Goal: Task Accomplishment & Management: Use online tool/utility

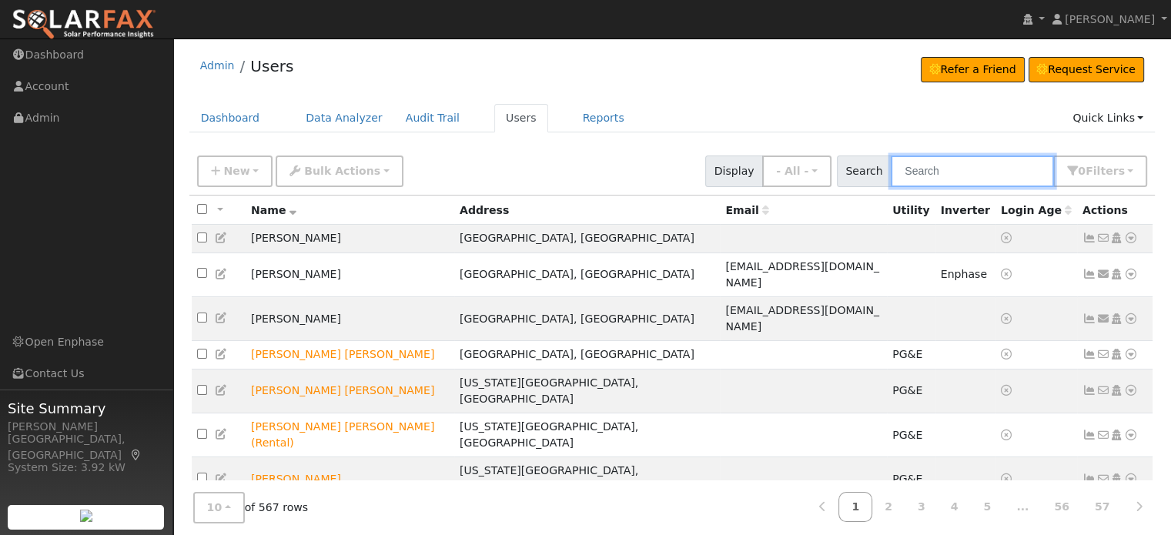
click at [942, 177] on input "text" at bounding box center [972, 172] width 163 height 32
type input "Norton"
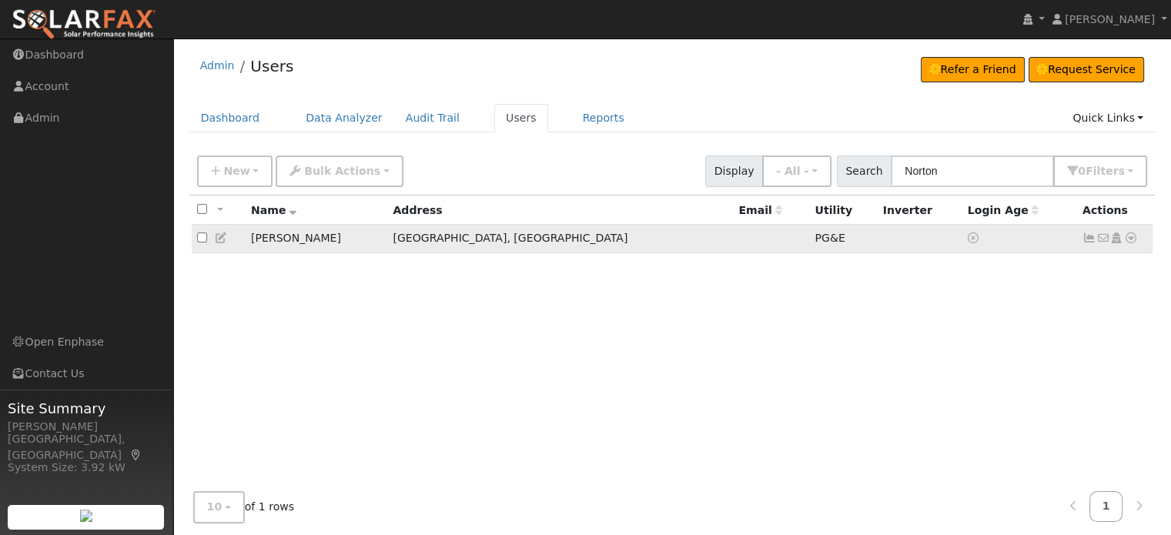
click at [1087, 240] on icon at bounding box center [1090, 238] width 14 height 11
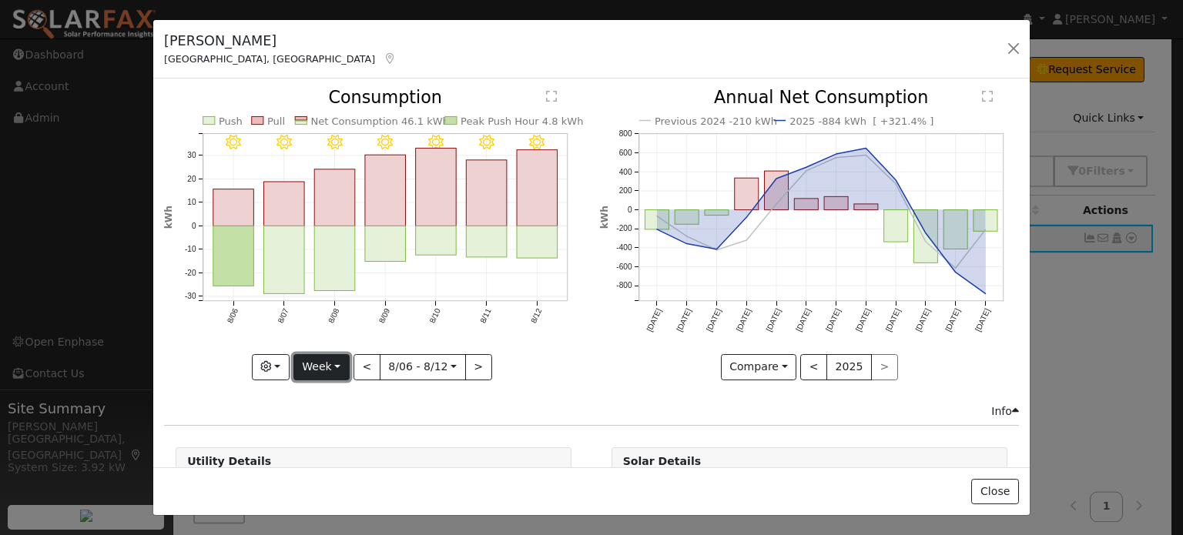
click at [323, 373] on button "Week" at bounding box center [321, 367] width 56 height 26
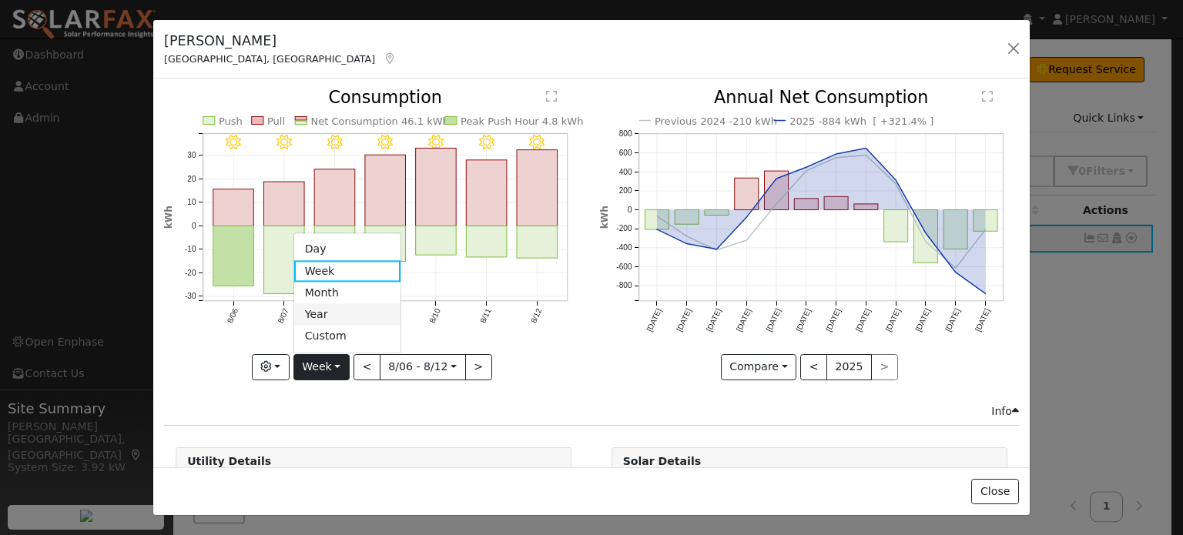
click at [322, 306] on link "Year" at bounding box center [347, 315] width 107 height 22
type input "2024-08-01"
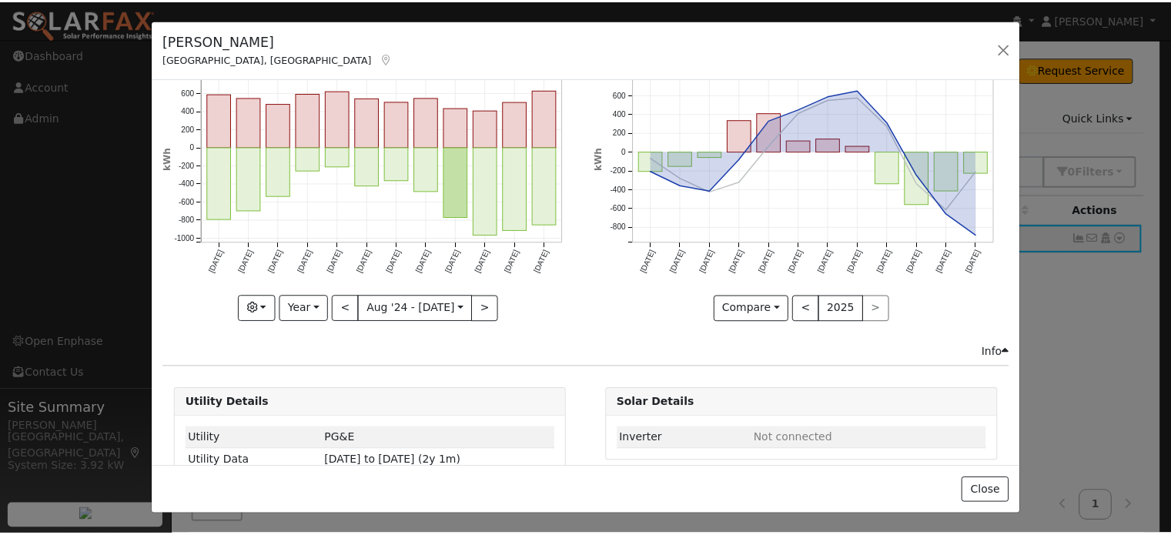
scroll to position [114, 0]
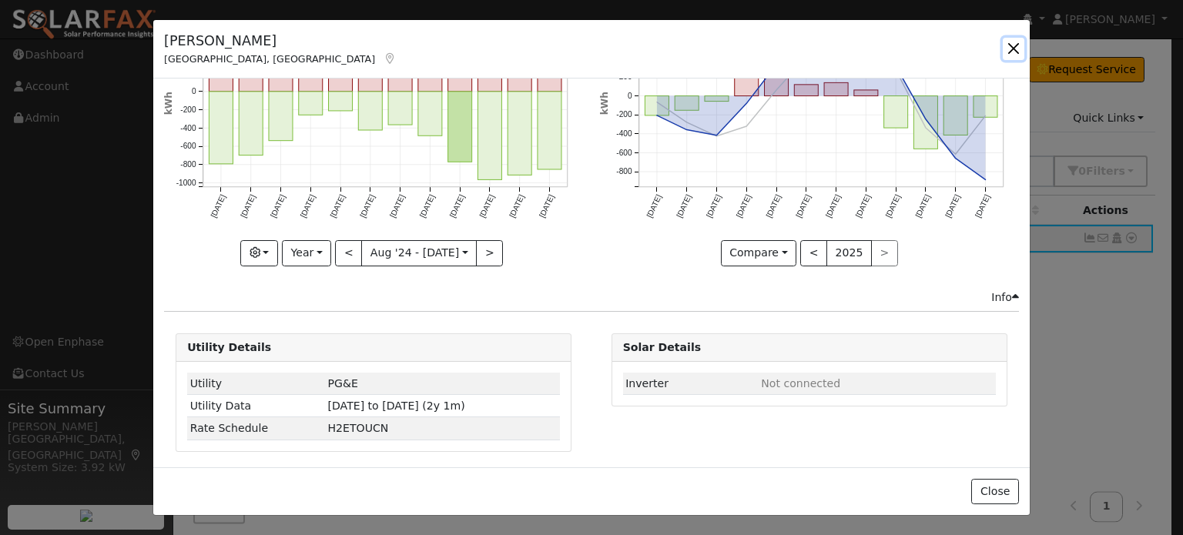
click at [1012, 45] on button "button" at bounding box center [1013, 49] width 22 height 22
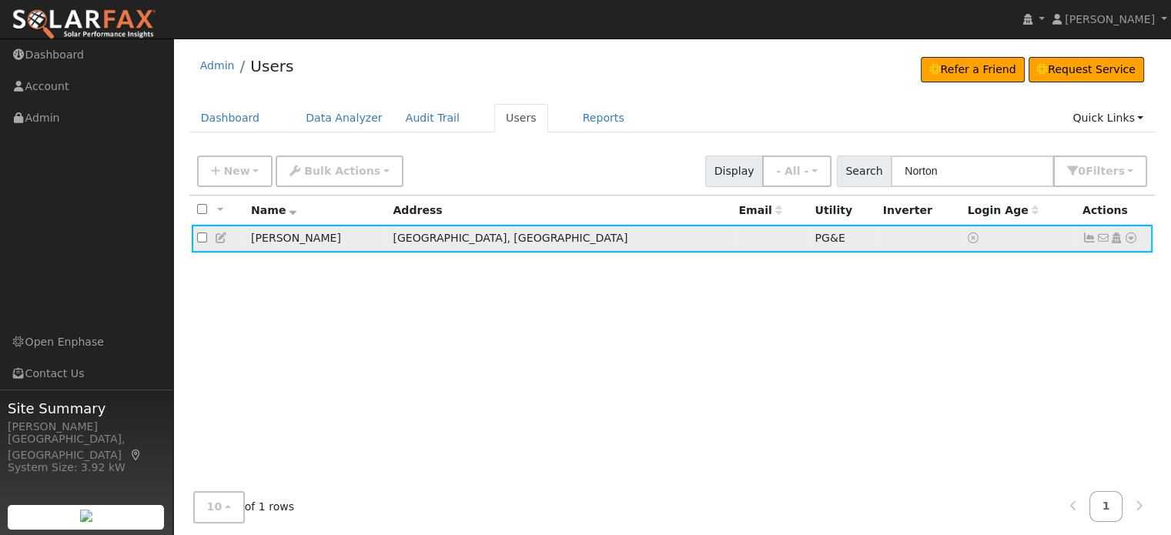
click at [1130, 237] on icon at bounding box center [1131, 238] width 14 height 11
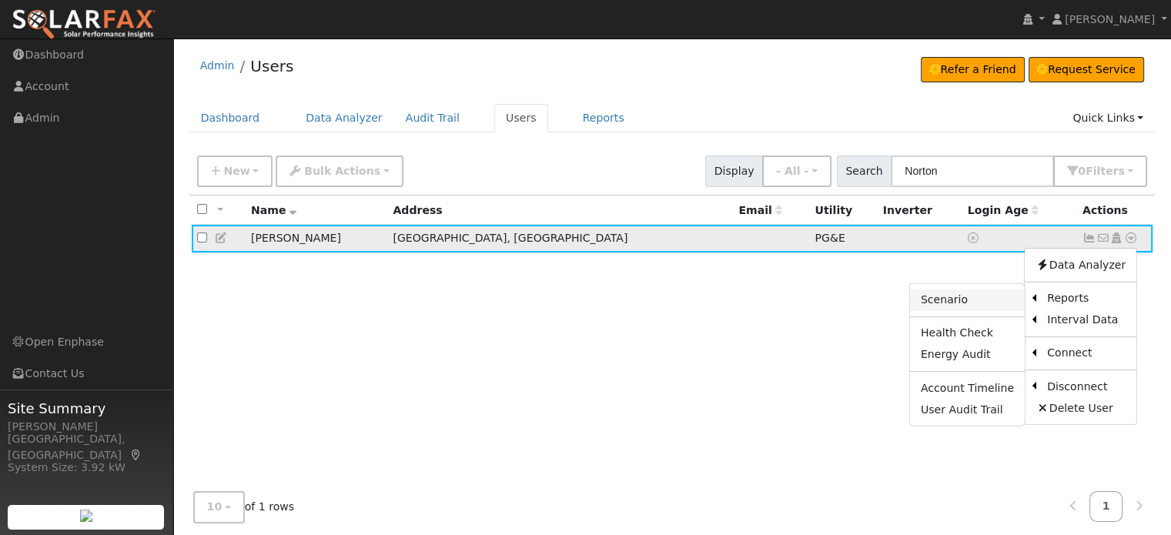
click at [992, 300] on link "Scenario" at bounding box center [967, 300] width 115 height 22
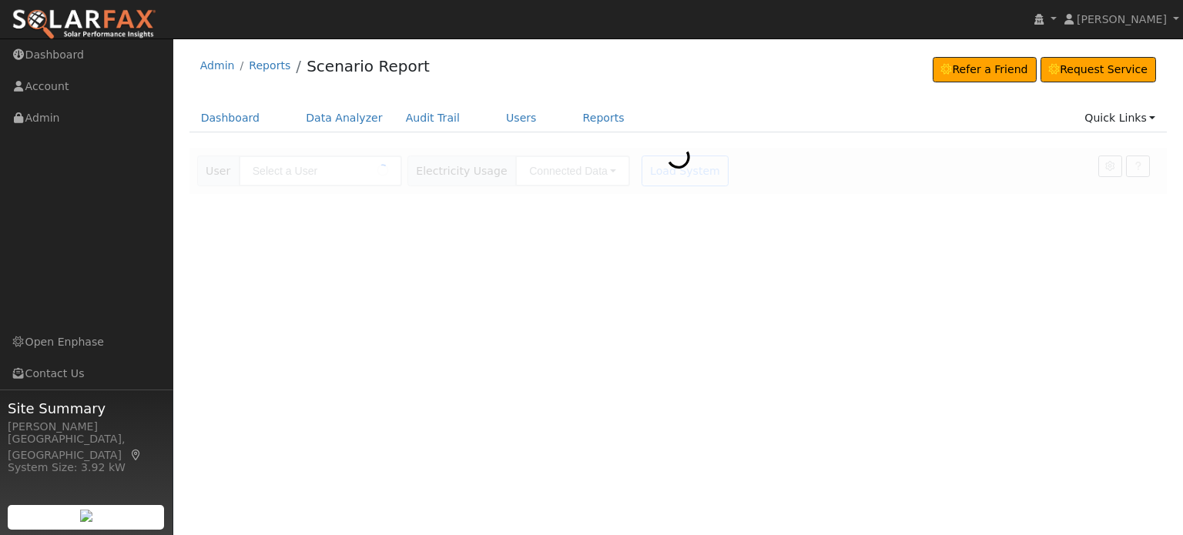
type input "[PERSON_NAME]"
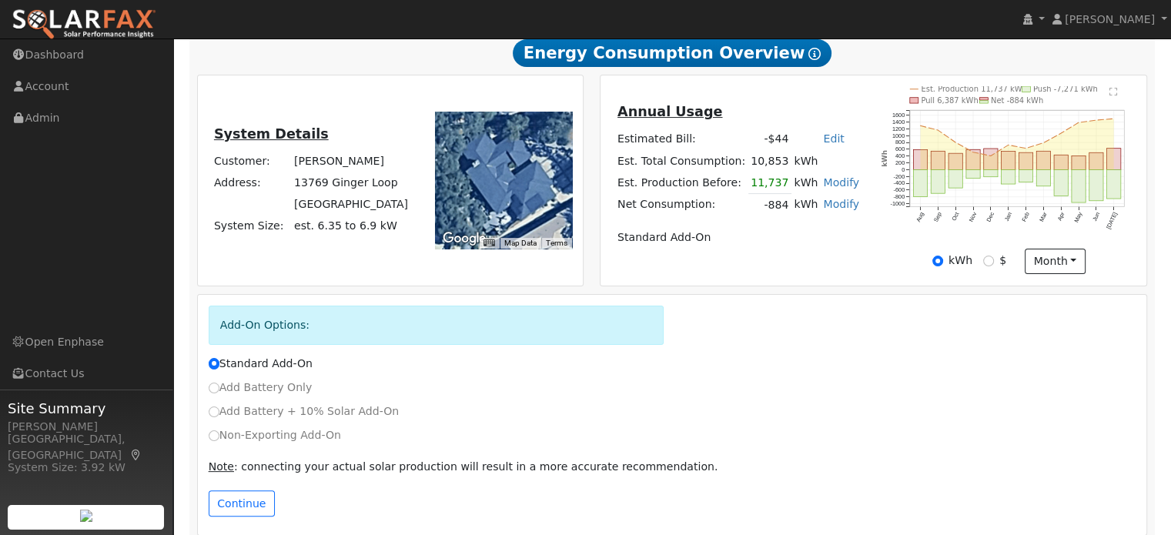
scroll to position [296, 0]
